Goal: Information Seeking & Learning: Learn about a topic

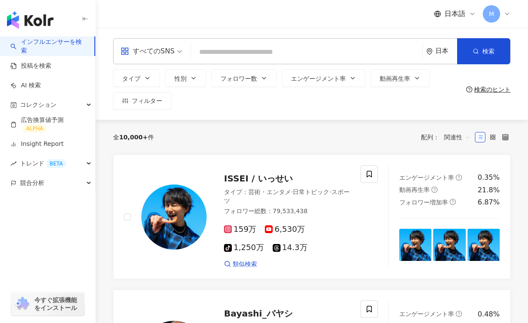
click at [216, 61] on div "すべてのSNS 日本 検索" at bounding box center [311, 51] width 397 height 26
click at [212, 58] on input "search" at bounding box center [306, 52] width 224 height 17
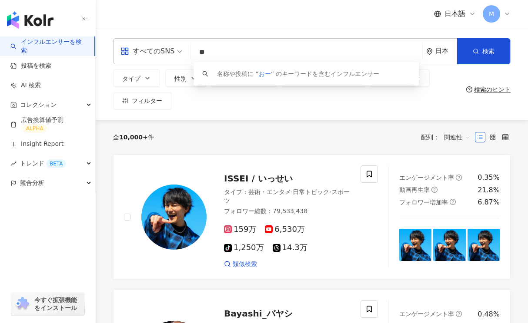
type input "*"
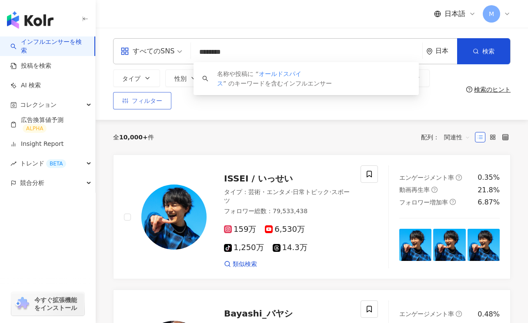
type input "********"
click at [150, 101] on span "フィルター" at bounding box center [147, 100] width 30 height 7
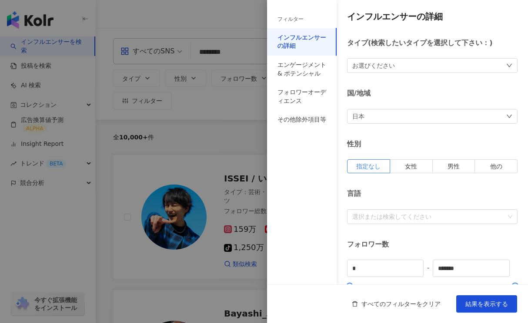
click at [230, 100] on div at bounding box center [264, 161] width 528 height 323
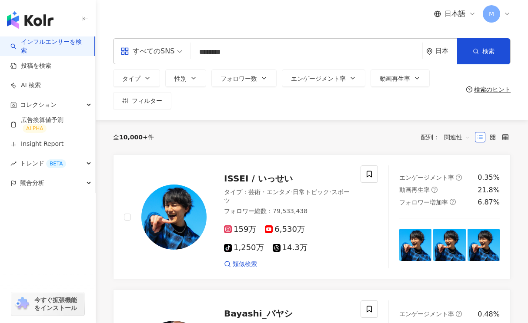
click at [176, 55] on span "すべてのSNS" at bounding box center [151, 51] width 62 height 14
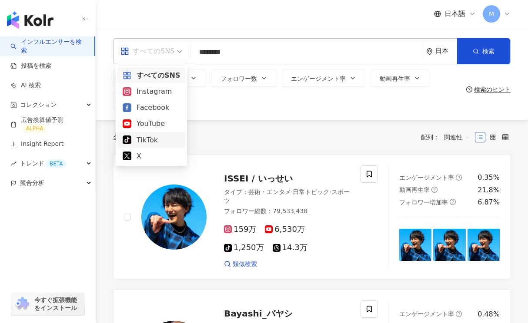
click at [154, 138] on div "TikTok" at bounding box center [151, 140] width 57 height 11
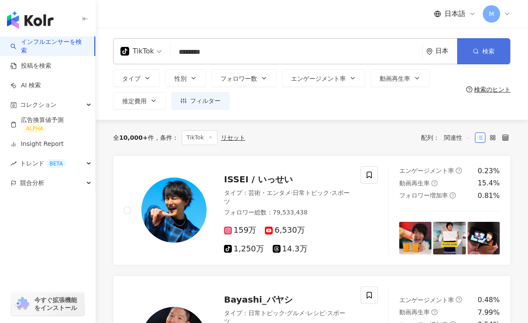
click at [482, 51] on button "検索" at bounding box center [483, 51] width 53 height 26
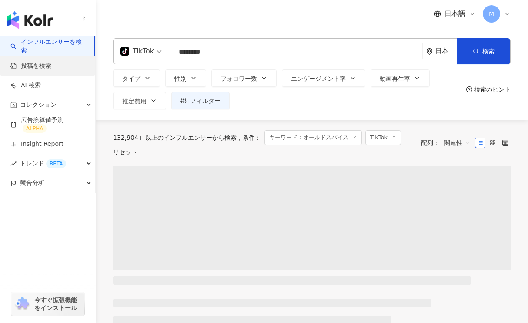
click at [29, 68] on link "投稿を検索" at bounding box center [30, 66] width 41 height 9
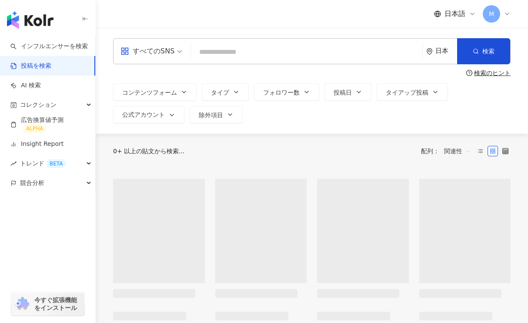
click at [162, 51] on div "すべてのSNS" at bounding box center [147, 51] width 54 height 14
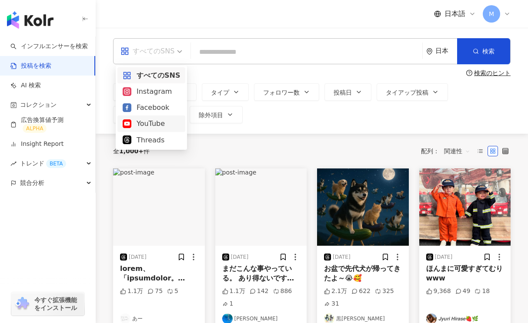
click at [209, 54] on input "search" at bounding box center [306, 52] width 224 height 19
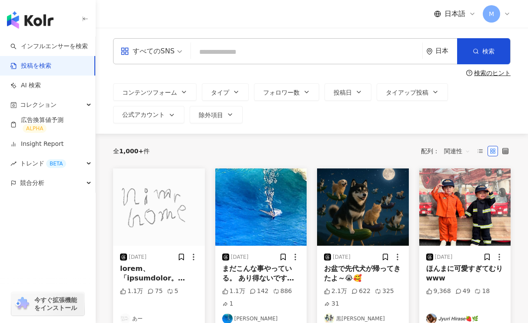
click at [209, 52] on input "search" at bounding box center [306, 52] width 224 height 19
type input "********"
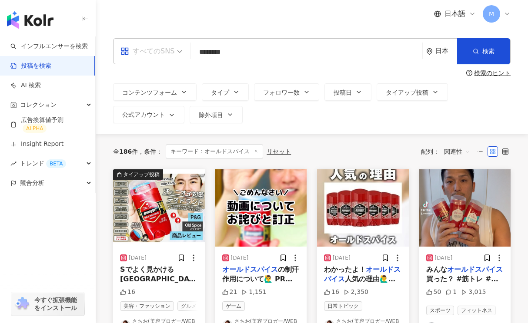
click at [167, 58] on span at bounding box center [151, 51] width 62 height 25
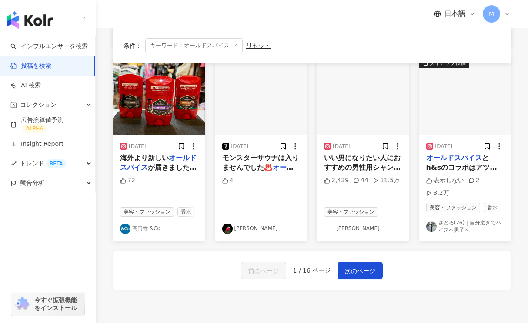
scroll to position [442, 0]
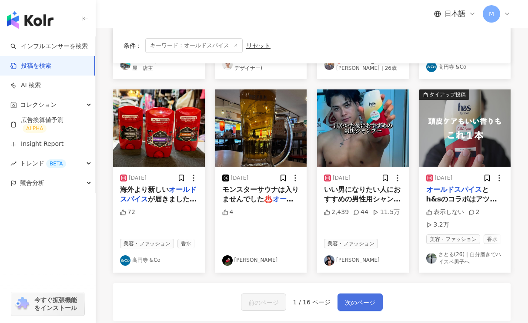
click at [363, 304] on span "次のページ" at bounding box center [360, 303] width 30 height 10
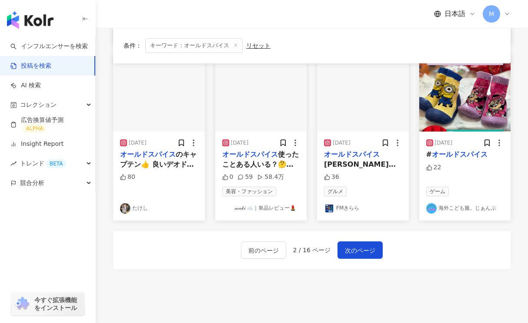
scroll to position [466, 0]
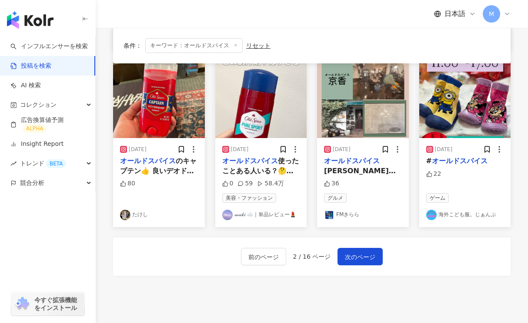
click at [190, 43] on span "キーワード：オールドスパイス" at bounding box center [193, 45] width 97 height 15
drag, startPoint x: 192, startPoint y: 47, endPoint x: 227, endPoint y: 46, distance: 35.7
click at [227, 46] on span "キーワード：オールドスパイス" at bounding box center [193, 45] width 97 height 15
copy span "オールドスパイス"
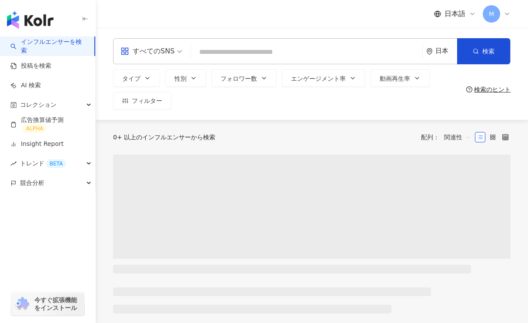
click at [208, 53] on input "search" at bounding box center [306, 52] width 224 height 17
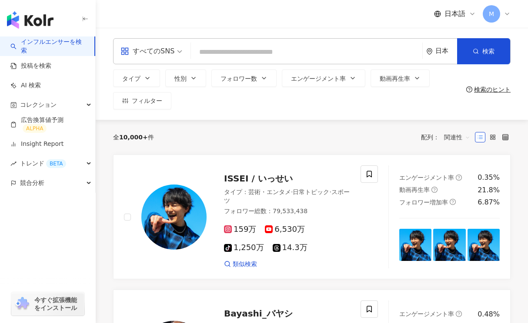
type input "**********"
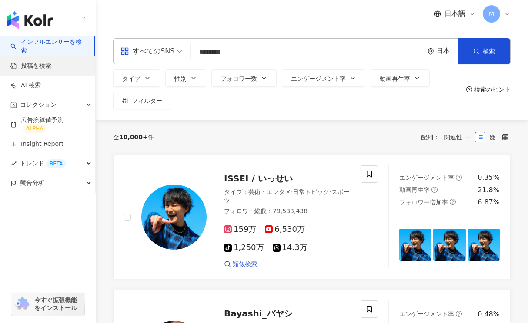
type input "********"
click at [47, 62] on link "投稿を検索" at bounding box center [30, 66] width 41 height 9
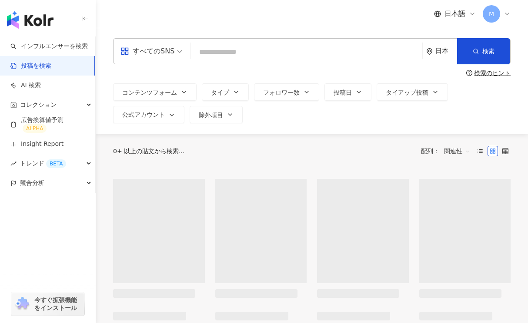
click at [214, 50] on input "search" at bounding box center [306, 52] width 224 height 19
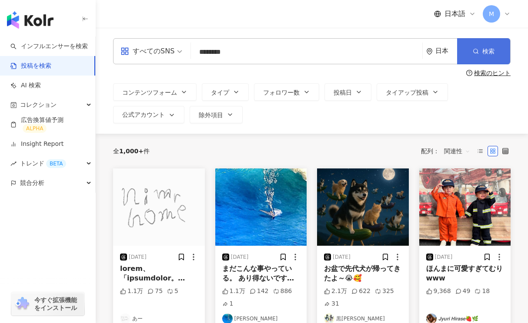
click at [473, 52] on icon "button" at bounding box center [475, 51] width 6 height 6
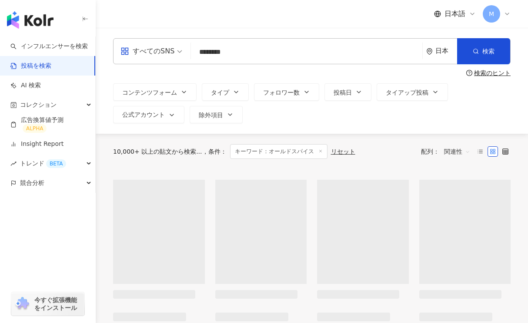
click at [256, 51] on input "********" at bounding box center [306, 52] width 224 height 19
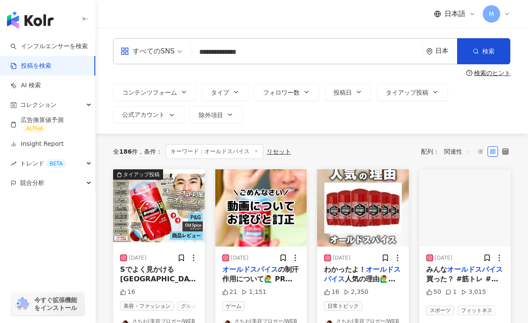
type input "**********"
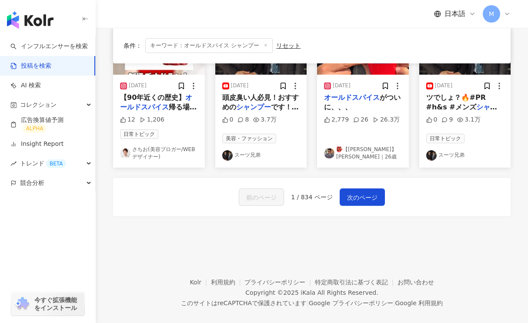
scroll to position [558, 0]
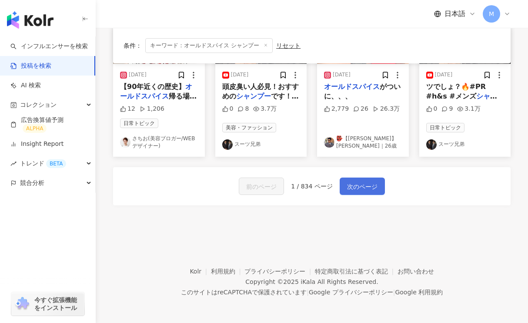
click at [373, 183] on span "次のページ" at bounding box center [362, 187] width 30 height 10
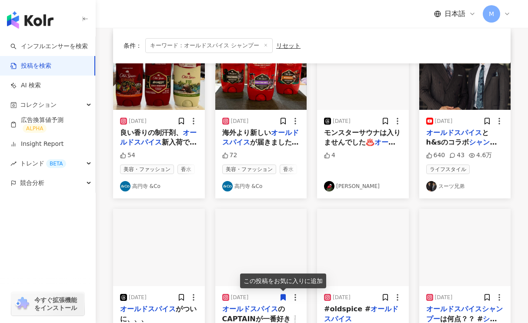
scroll to position [290, 0]
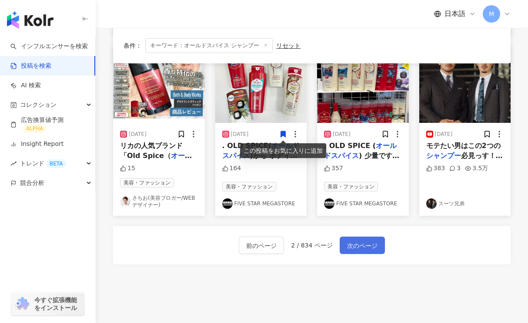
click at [355, 246] on span "次のページ" at bounding box center [362, 246] width 30 height 10
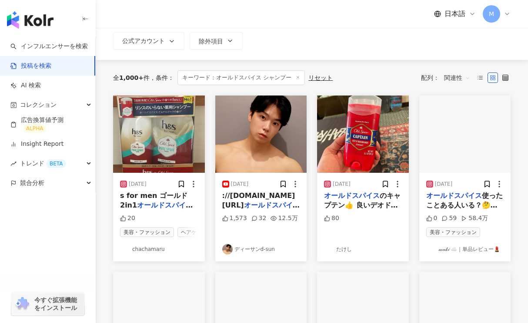
scroll to position [75, 0]
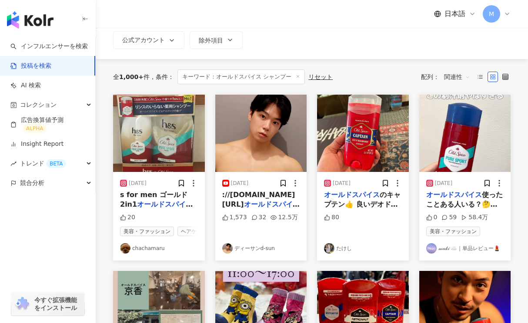
click at [143, 154] on img at bounding box center [159, 133] width 92 height 77
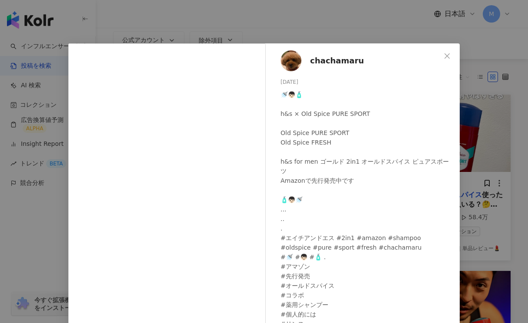
scroll to position [83, 0]
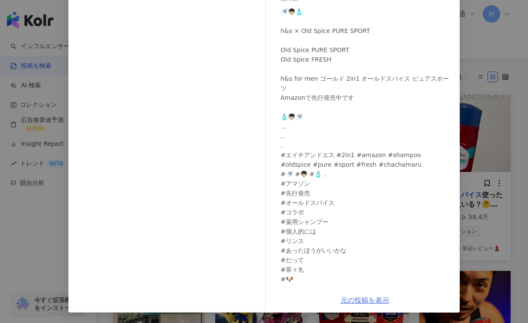
click at [356, 299] on link "元の投稿を表示" at bounding box center [364, 300] width 49 height 8
click at [20, 51] on div "chachamaru 2025/06/30 🚿👦🏻🧴 h&s × Old Spice PURE SPORT Old Spice PURE SPORT Old …" at bounding box center [264, 161] width 528 height 323
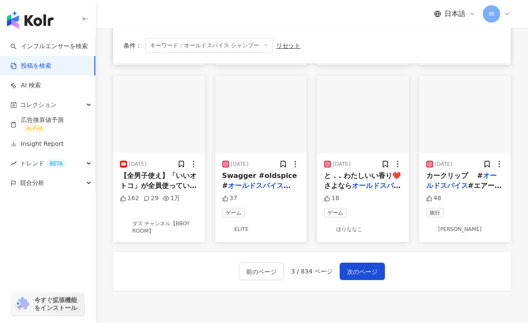
scroll to position [452, 0]
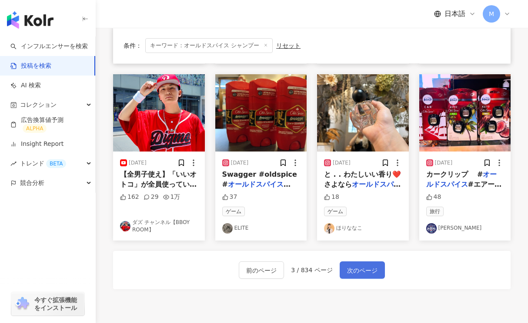
click at [355, 273] on span "次のページ" at bounding box center [362, 271] width 30 height 10
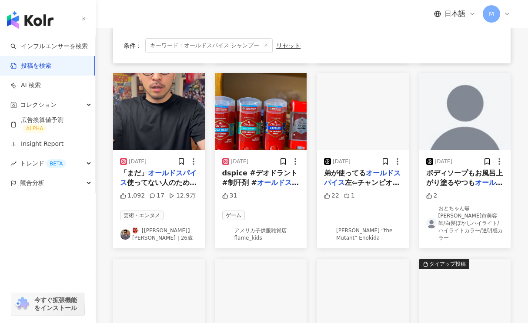
scroll to position [451, 0]
